Goal: Task Accomplishment & Management: Complete application form

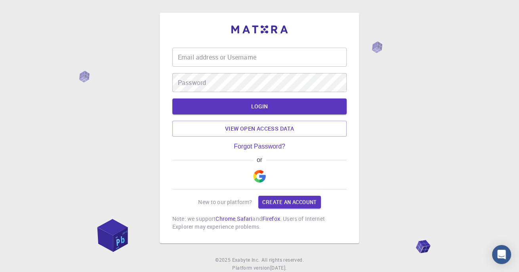
click at [259, 182] on img "button" at bounding box center [259, 176] width 13 height 13
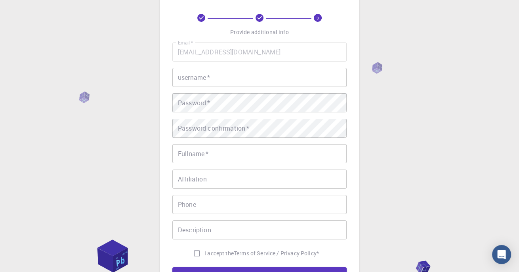
click at [320, 77] on input "username   *" at bounding box center [259, 77] width 174 height 19
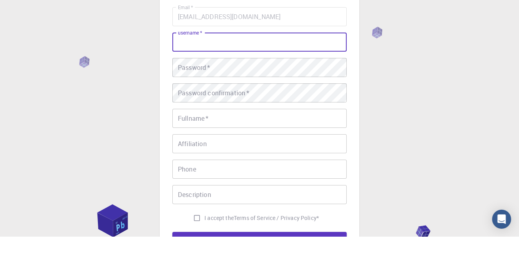
scroll to position [34, 0]
type input "U"
type input "Agung Esmawan"
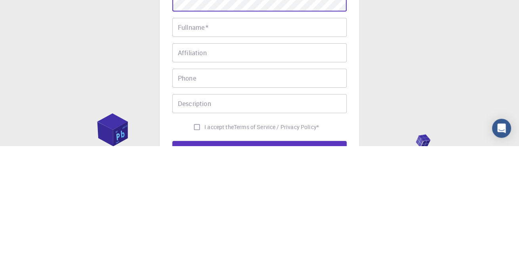
click at [319, 151] on input "Fullname   *" at bounding box center [259, 153] width 174 height 19
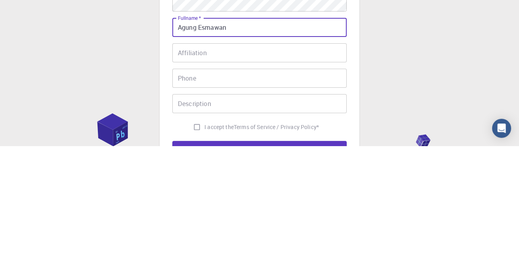
type input "Agung Esmawan"
click at [265, 180] on input "Affiliation" at bounding box center [259, 178] width 174 height 19
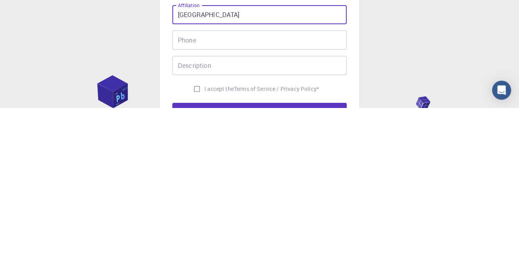
type input "Universitas Gadjah Mada"
click at [306, 205] on input "Phone" at bounding box center [259, 204] width 174 height 19
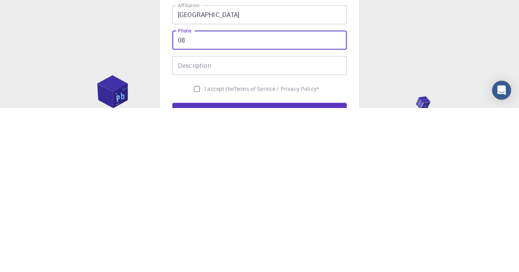
type input "0"
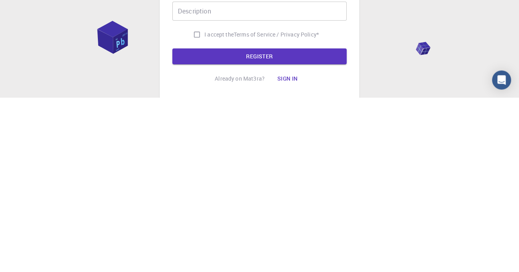
click at [195, 209] on input "I accept the Terms of Service / Privacy Policy *" at bounding box center [196, 208] width 15 height 15
checkbox input "true"
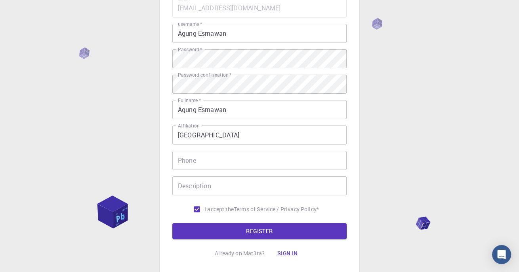
click at [320, 226] on button "REGISTER" at bounding box center [259, 231] width 174 height 16
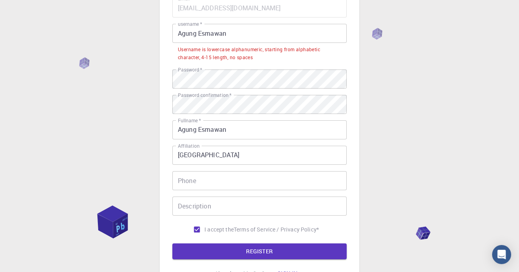
click at [199, 33] on input "Agung Esmawan" at bounding box center [259, 33] width 174 height 19
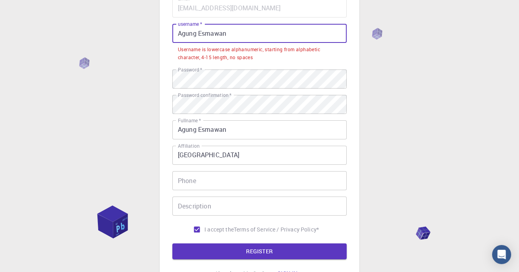
click at [207, 34] on input "Agung Esmawan" at bounding box center [259, 33] width 174 height 19
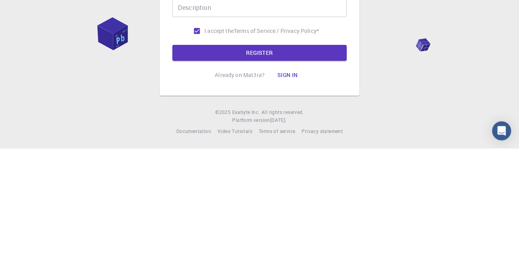
type input "agungesmawan"
click at [303, 172] on form "Email   * agungesmawan@mail.ugm.ac.id Email   * username   * agungesmawan usern…" at bounding box center [259, 64] width 174 height 240
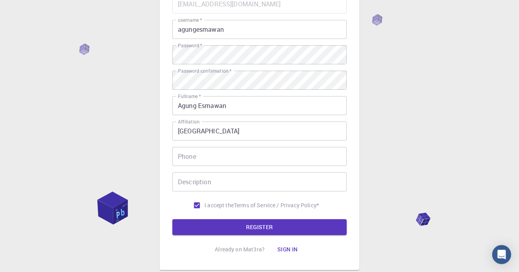
scroll to position [84, 0]
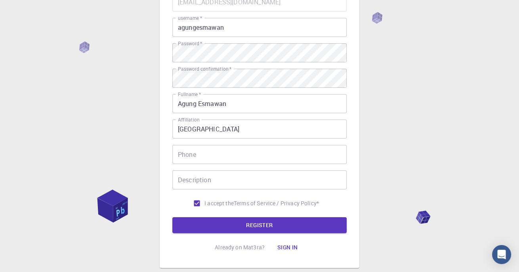
click at [325, 226] on button "REGISTER" at bounding box center [259, 225] width 174 height 16
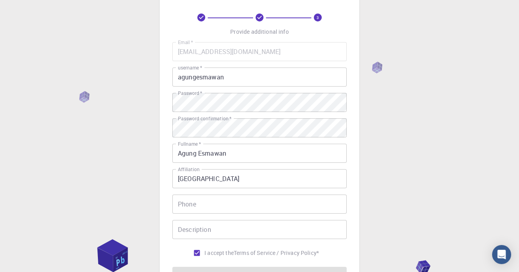
scroll to position [0, 0]
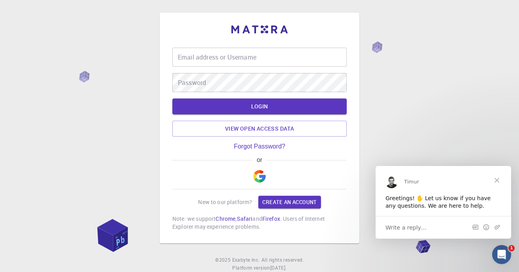
click at [493, 180] on span "Close" at bounding box center [497, 179] width 29 height 29
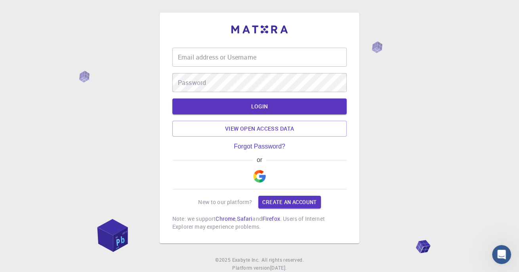
click at [260, 182] on img "button" at bounding box center [259, 176] width 13 height 13
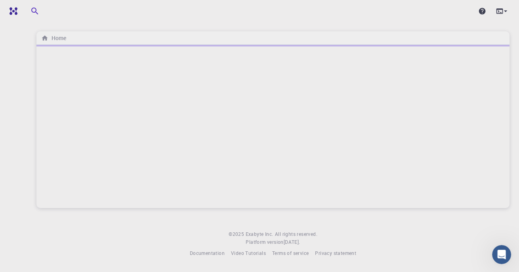
click at [505, 11] on icon at bounding box center [505, 11] width 3 height 2
click at [425, 142] on div at bounding box center [259, 136] width 519 height 272
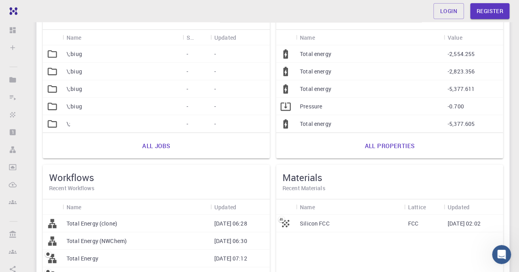
scroll to position [94, 0]
click at [342, 226] on div "Silicon FCC" at bounding box center [350, 222] width 108 height 17
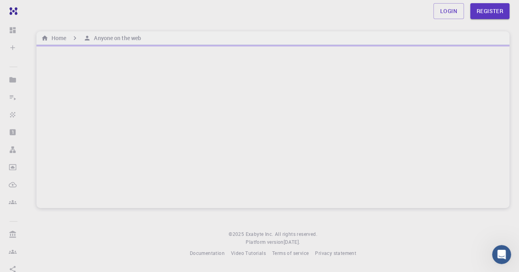
click at [323, 220] on div "Login Register Home Anyone on the web © 2025 Exabyte Inc. All rights reserved. …" at bounding box center [273, 135] width 492 height 270
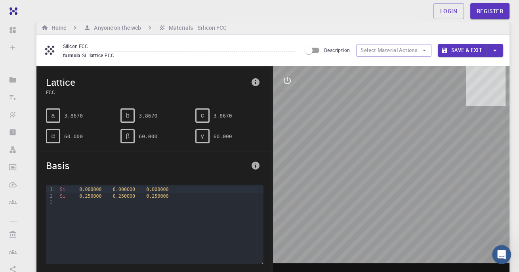
scroll to position [10, 0]
click at [424, 50] on icon "button" at bounding box center [424, 51] width 3 height 2
click at [318, 46] on input "Description" at bounding box center [308, 50] width 45 height 15
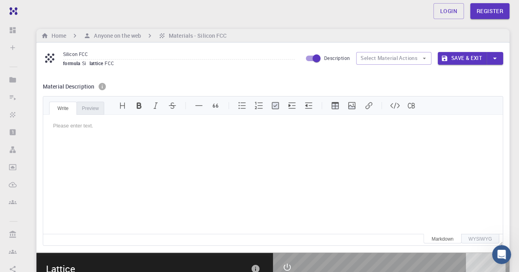
scroll to position [0, 0]
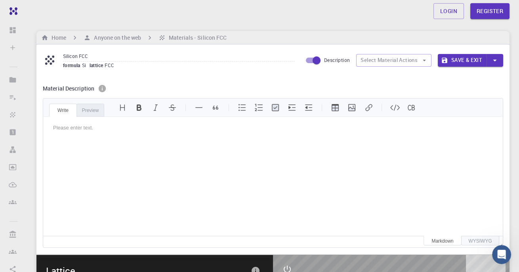
click at [310, 60] on input "Description" at bounding box center [316, 60] width 45 height 15
checkbox input "false"
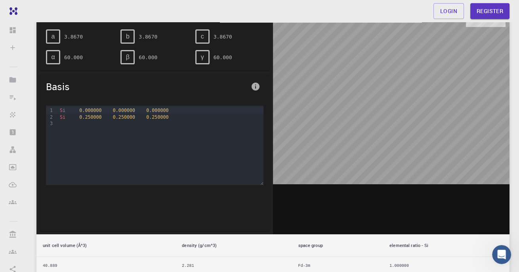
scroll to position [0, 0]
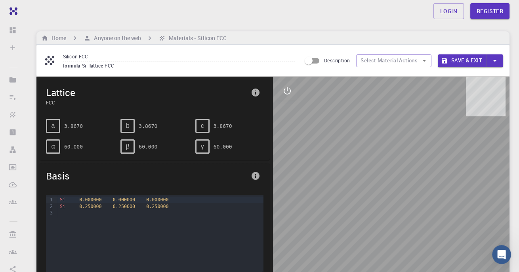
click at [487, 13] on link "Register" at bounding box center [490, 11] width 39 height 16
click at [460, 8] on link "Login" at bounding box center [449, 11] width 31 height 16
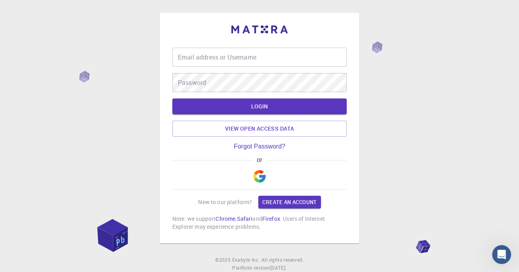
click at [265, 182] on img "button" at bounding box center [259, 176] width 13 height 13
